Goal: Information Seeking & Learning: Learn about a topic

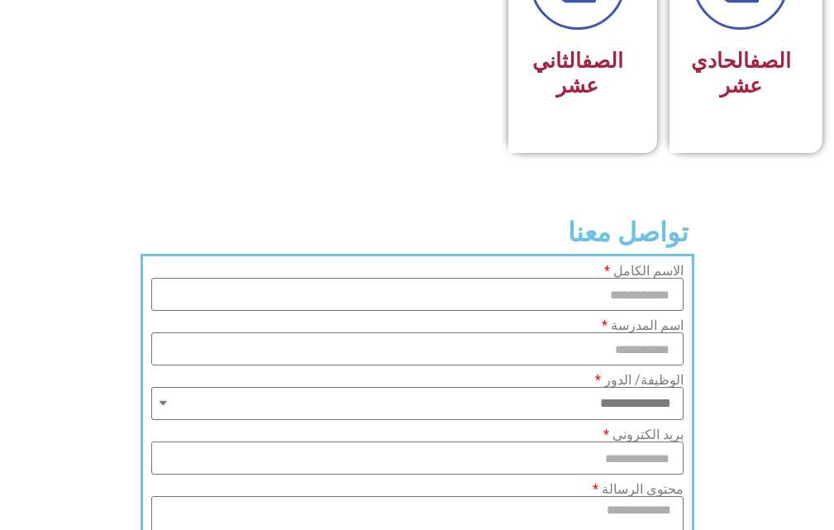
scroll to position [1239, 0]
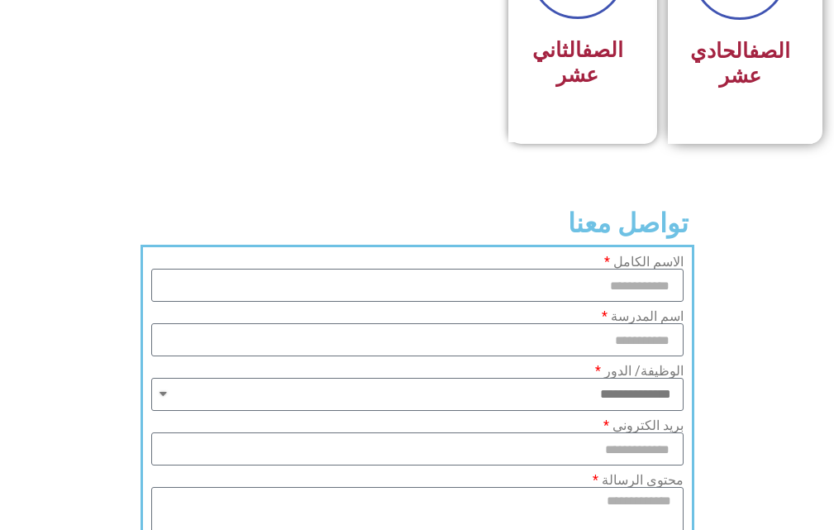
click at [761, 60] on div "الصف الحادي عشر" at bounding box center [740, 64] width 100 height 64
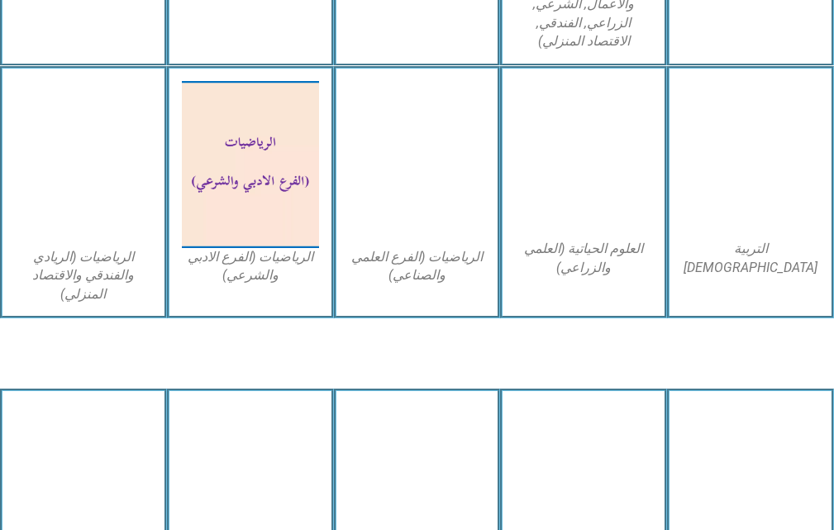
scroll to position [1322, 0]
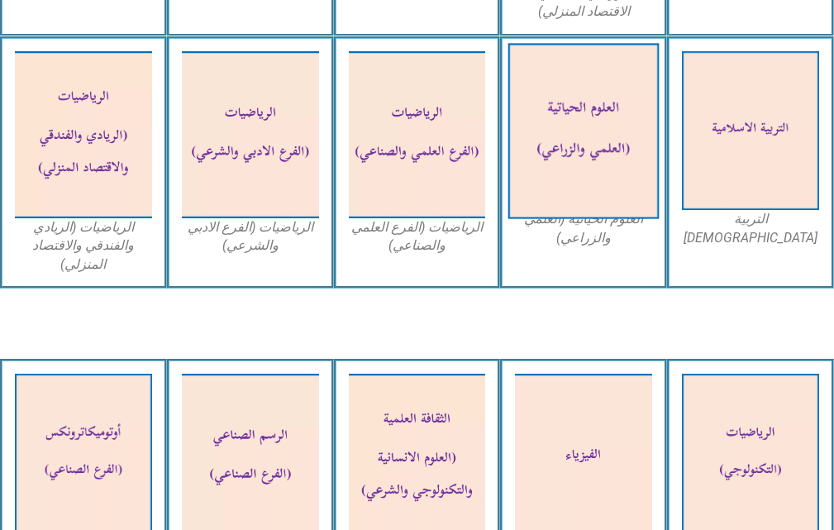
click at [585, 130] on img at bounding box center [583, 130] width 150 height 175
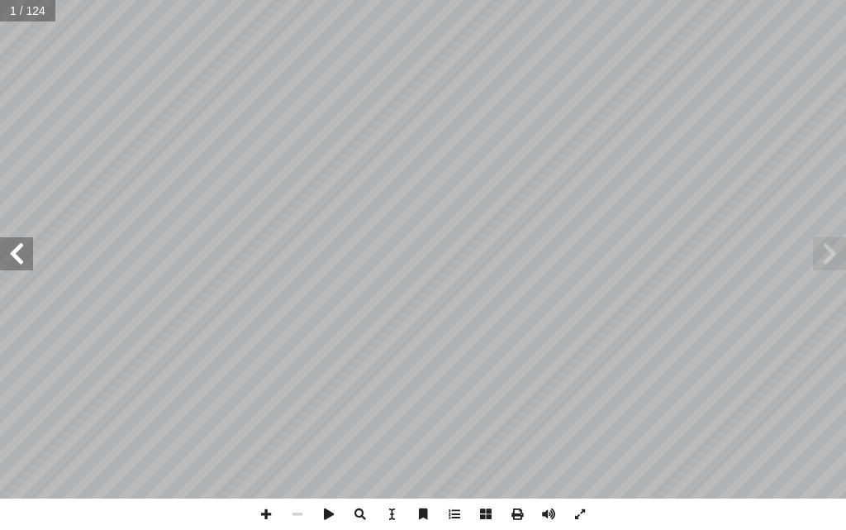
click at [7, 249] on span at bounding box center [16, 253] width 33 height 33
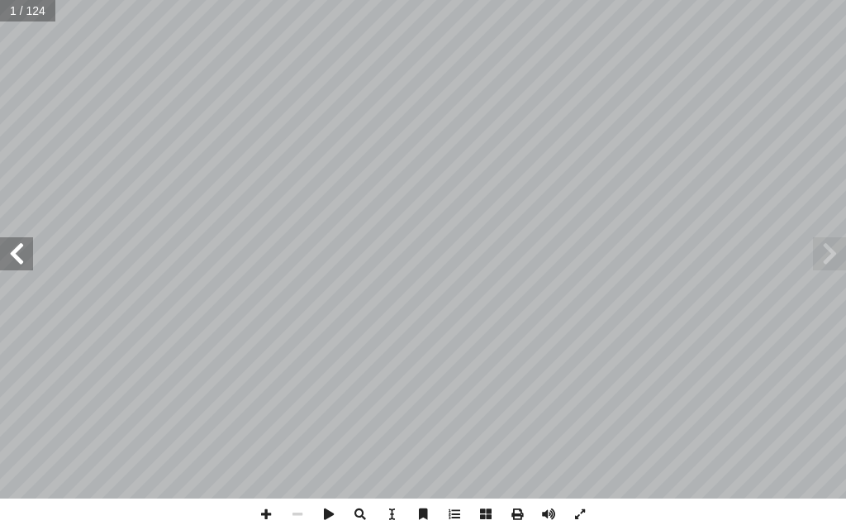
click at [7, 249] on span at bounding box center [16, 253] width 33 height 33
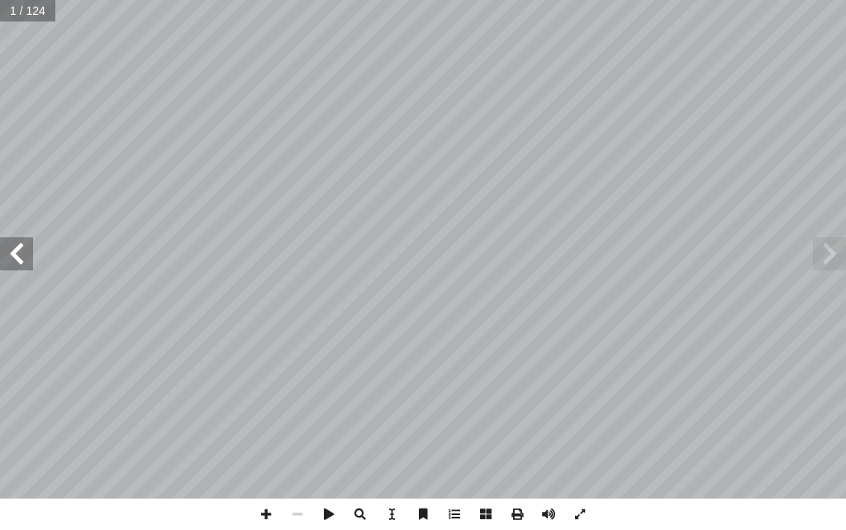
click at [7, 249] on span at bounding box center [16, 253] width 33 height 33
click at [9, 251] on span at bounding box center [16, 253] width 33 height 33
click at [10, 251] on span at bounding box center [16, 253] width 33 height 33
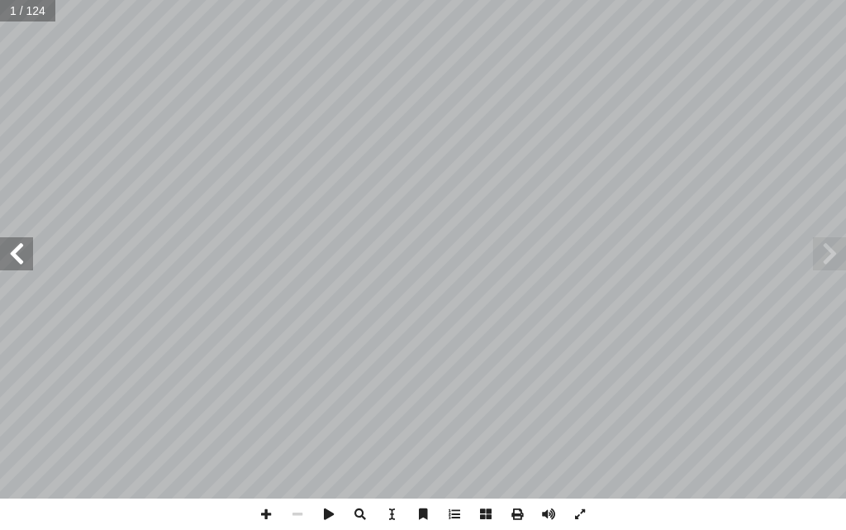
click at [10, 251] on span at bounding box center [16, 253] width 33 height 33
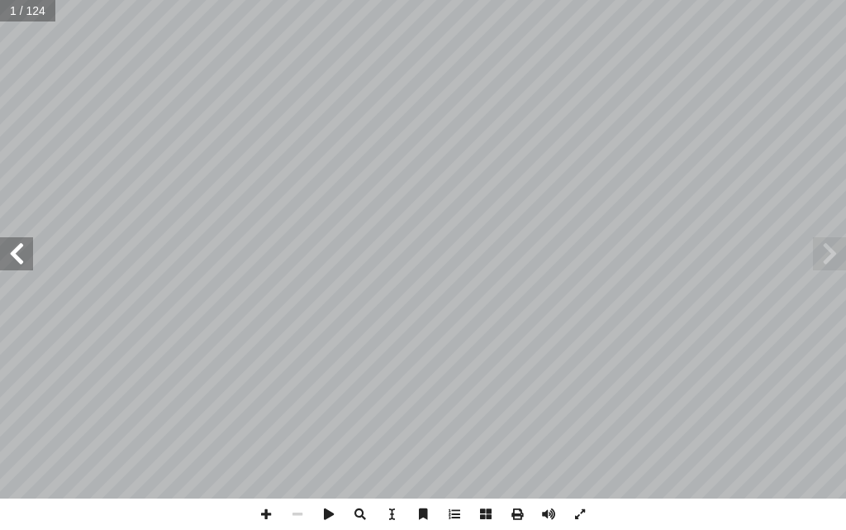
click at [10, 252] on span at bounding box center [16, 253] width 33 height 33
click at [10, 254] on span at bounding box center [16, 253] width 33 height 33
click at [10, 256] on span at bounding box center [16, 253] width 33 height 33
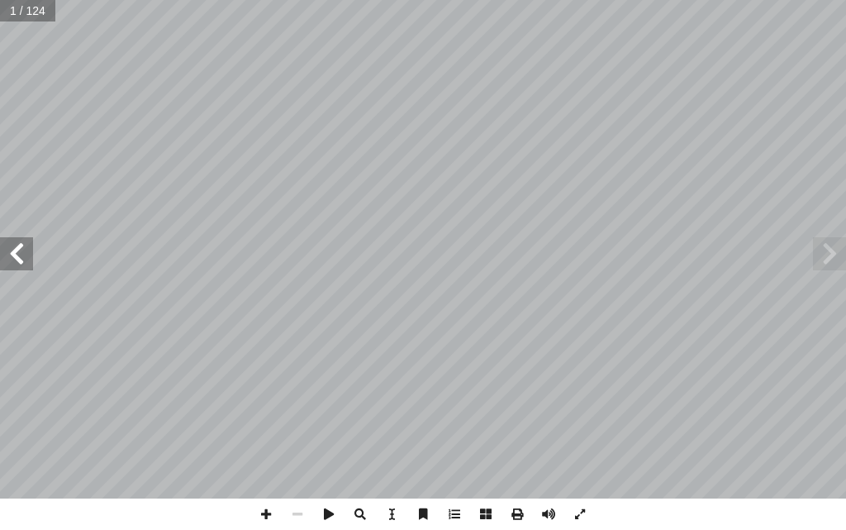
click at [11, 259] on span at bounding box center [16, 253] width 33 height 33
click at [12, 261] on span at bounding box center [16, 253] width 33 height 33
click at [831, 268] on span at bounding box center [829, 253] width 33 height 33
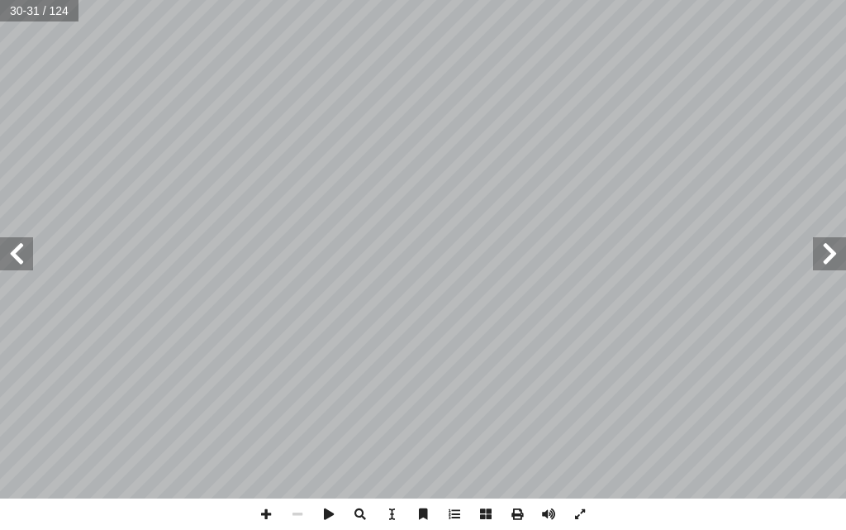
click at [831, 268] on span at bounding box center [829, 253] width 33 height 33
click at [830, 258] on span at bounding box center [829, 253] width 33 height 33
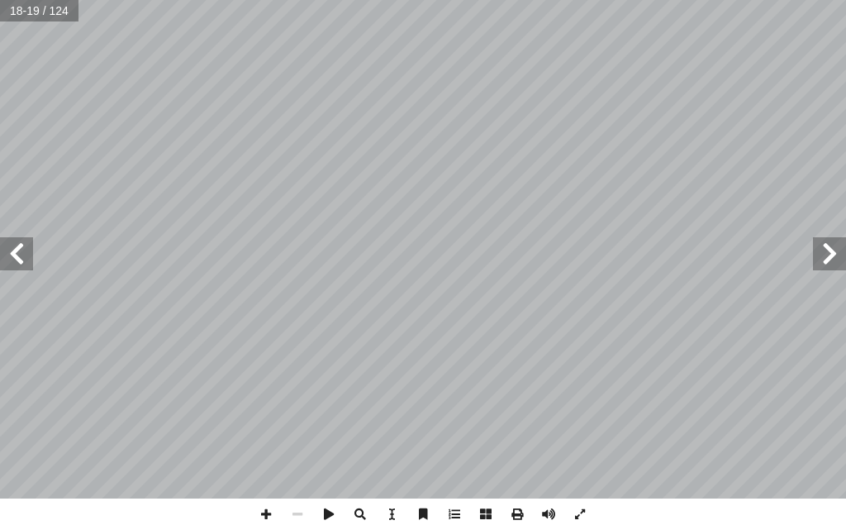
click at [838, 261] on span at bounding box center [829, 253] width 33 height 33
click at [32, 254] on span at bounding box center [16, 253] width 33 height 33
click at [24, 252] on span at bounding box center [16, 253] width 33 height 33
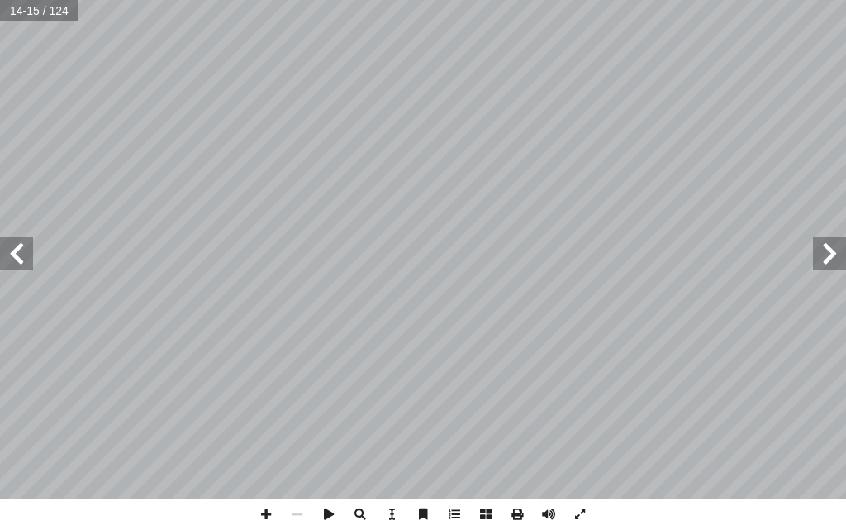
click at [23, 252] on span at bounding box center [16, 253] width 33 height 33
click at [21, 264] on span at bounding box center [16, 253] width 33 height 33
click at [273, 506] on span at bounding box center [265, 513] width 31 height 31
drag, startPoint x: 267, startPoint y: 510, endPoint x: 266, endPoint y: 501, distance: 8.3
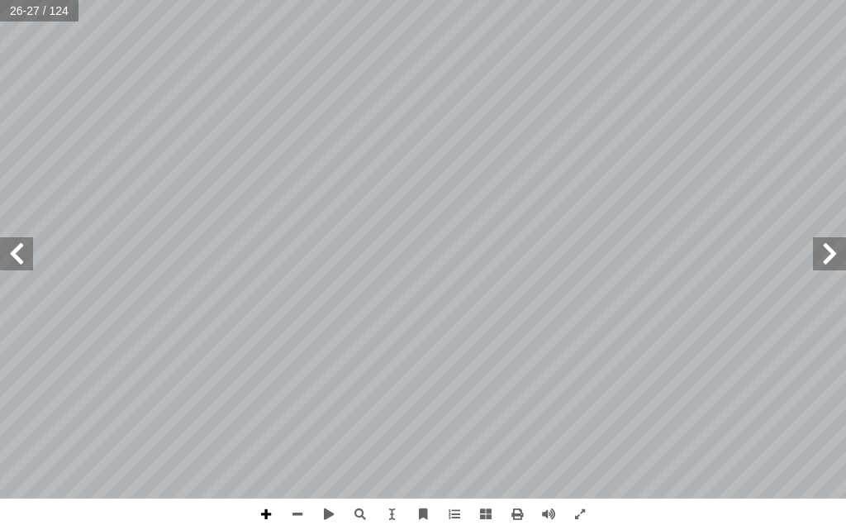
click at [266, 510] on span at bounding box center [265, 513] width 31 height 31
click at [300, 501] on span at bounding box center [297, 513] width 31 height 31
click at [838, 247] on span at bounding box center [829, 253] width 33 height 33
click at [263, 511] on span at bounding box center [265, 513] width 31 height 31
click at [24, 253] on span at bounding box center [16, 253] width 33 height 33
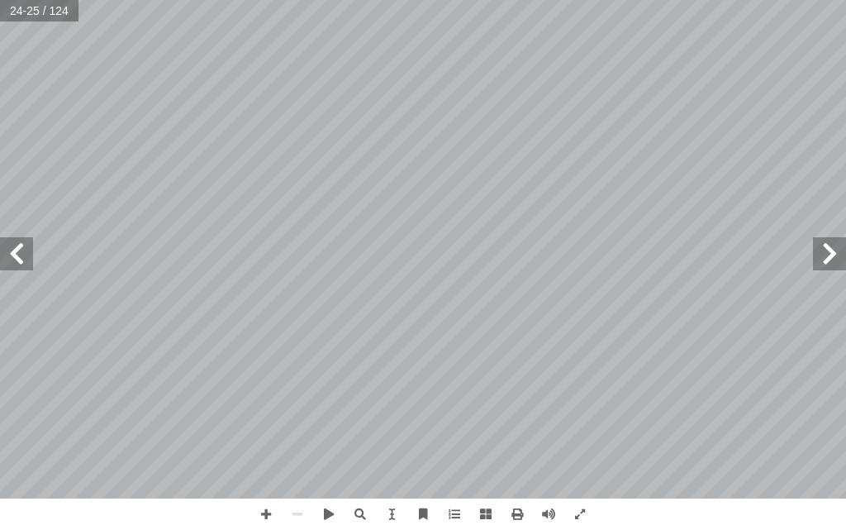
click at [30, 257] on span at bounding box center [16, 253] width 33 height 33
click at [268, 513] on span at bounding box center [265, 513] width 31 height 31
click at [264, 515] on span at bounding box center [265, 513] width 31 height 31
